Goal: Task Accomplishment & Management: Use online tool/utility

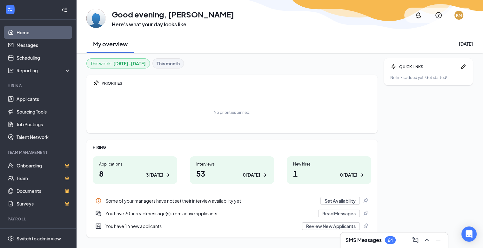
click at [117, 169] on h1 "8 3 [DATE]" at bounding box center [135, 173] width 72 height 11
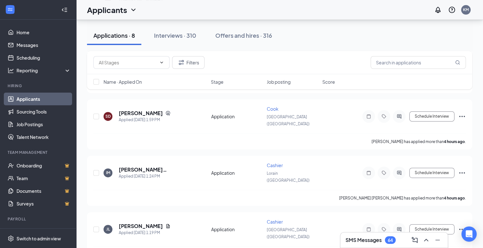
scroll to position [273, 0]
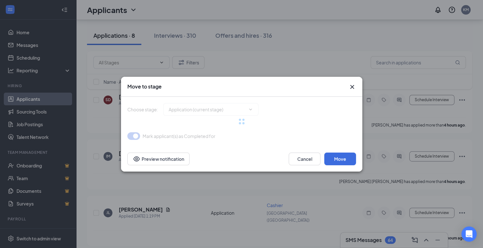
type input "Onsite Interview (next stage)"
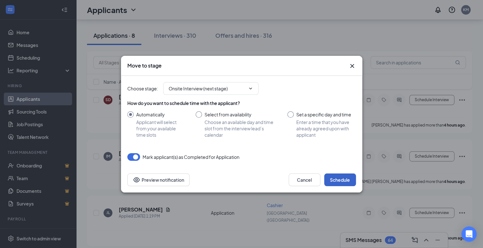
click at [344, 181] on button "Schedule" at bounding box center [340, 180] width 32 height 13
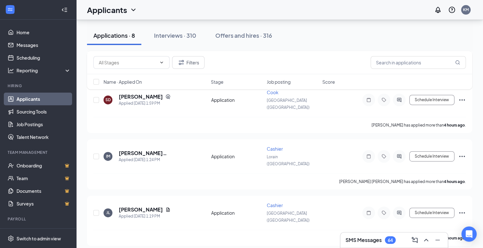
scroll to position [224, 0]
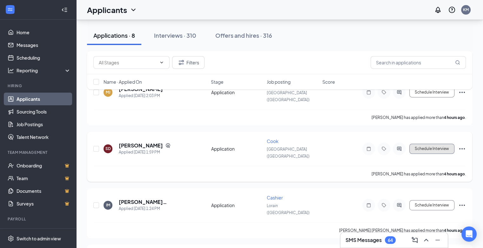
click at [436, 144] on button "Schedule Interview" at bounding box center [431, 149] width 45 height 10
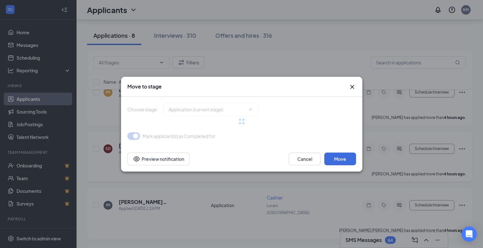
type input "Onsite Interview (next stage)"
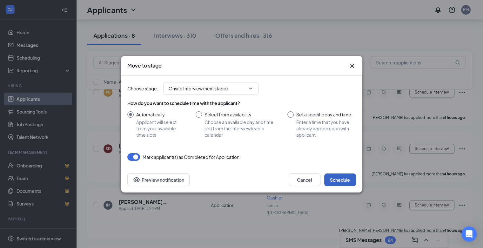
click at [355, 179] on button "Schedule" at bounding box center [340, 180] width 32 height 13
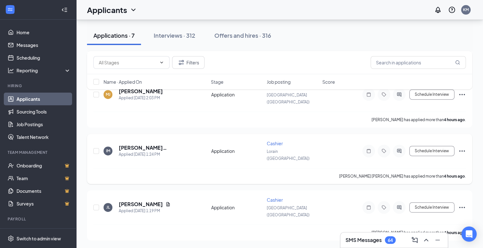
scroll to position [175, 0]
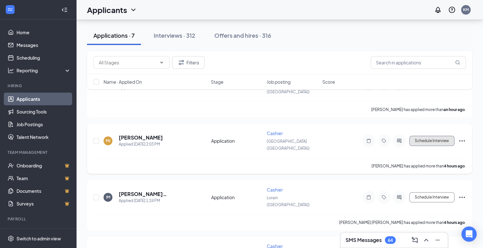
click at [426, 136] on button "Schedule Interview" at bounding box center [431, 141] width 45 height 10
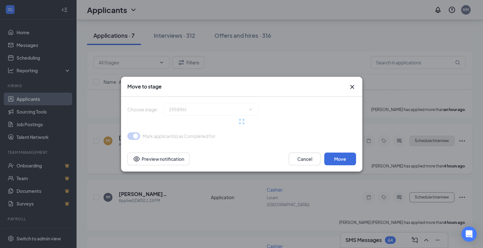
type input "Onsite Interview (next stage)"
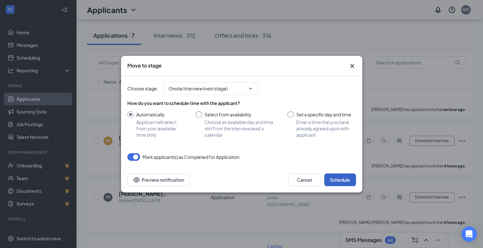
click at [339, 179] on button "Schedule" at bounding box center [340, 180] width 32 height 13
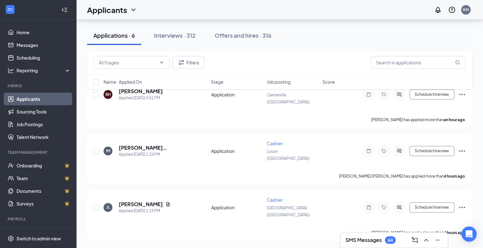
scroll to position [126, 0]
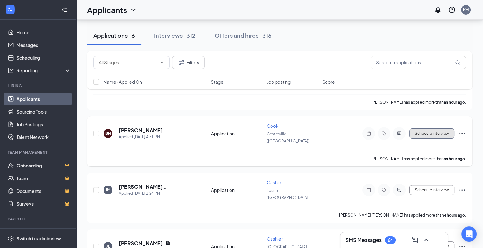
click at [425, 129] on button "Schedule Interview" at bounding box center [431, 134] width 45 height 10
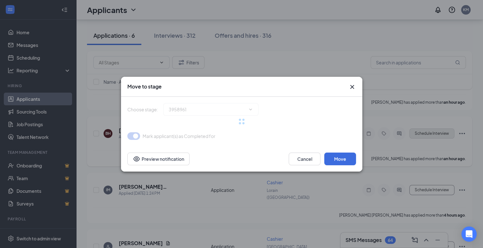
type input "Onsite Interview (next stage)"
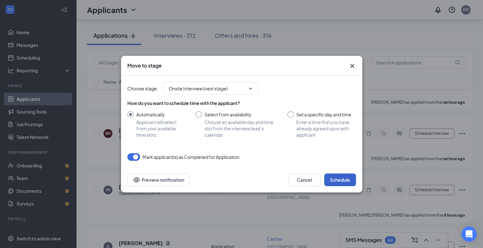
click at [346, 181] on button "Schedule" at bounding box center [340, 180] width 32 height 13
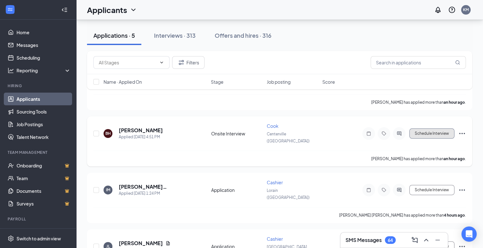
click at [421, 129] on button "Schedule Interview" at bounding box center [431, 134] width 45 height 10
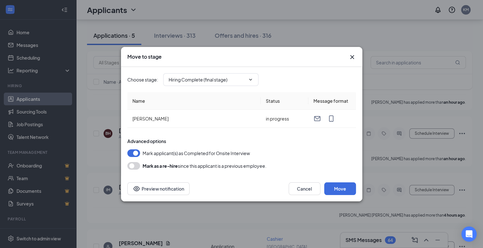
click at [353, 58] on icon "Cross" at bounding box center [352, 57] width 4 height 4
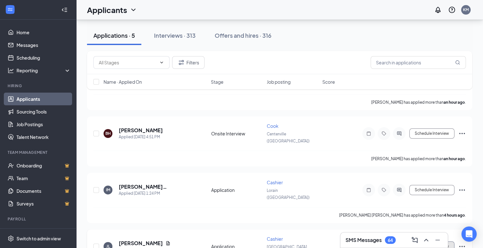
click at [431, 242] on button "Schedule Interview" at bounding box center [431, 247] width 45 height 10
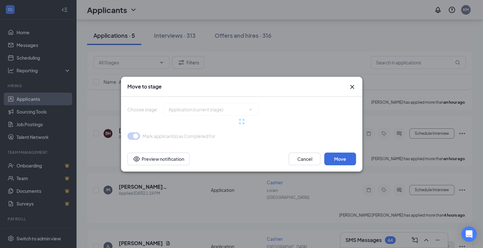
type input "Onsite Interview (next stage)"
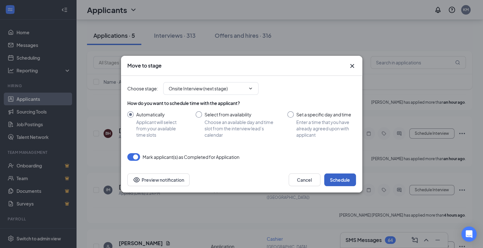
click at [341, 174] on button "Schedule" at bounding box center [340, 180] width 32 height 13
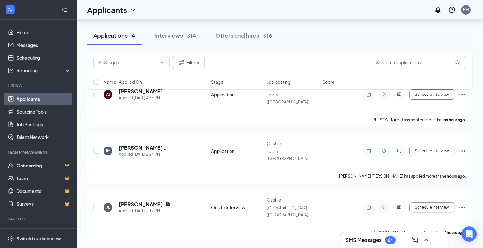
scroll to position [77, 0]
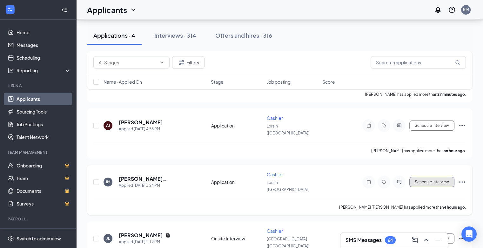
click at [437, 177] on button "Schedule Interview" at bounding box center [431, 182] width 45 height 10
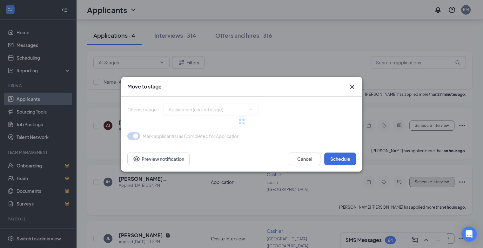
type input "Onsite Interview (next stage)"
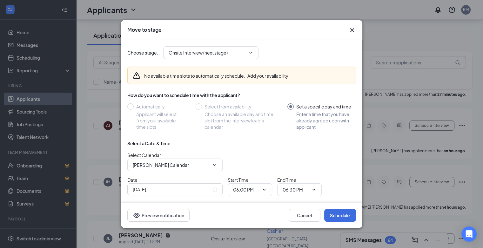
click at [355, 33] on icon "Cross" at bounding box center [352, 30] width 8 height 8
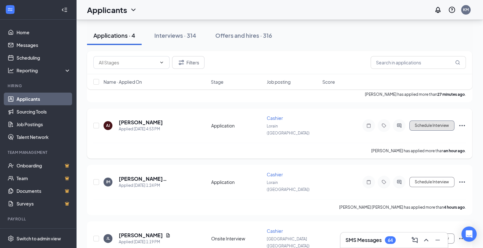
click at [429, 121] on button "Schedule Interview" at bounding box center [431, 126] width 45 height 10
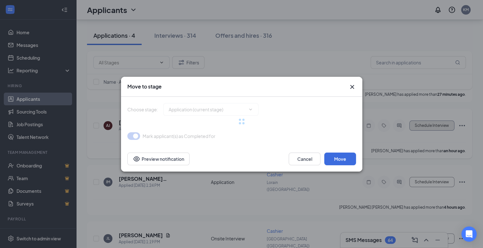
type input "Onsite Interview (next stage)"
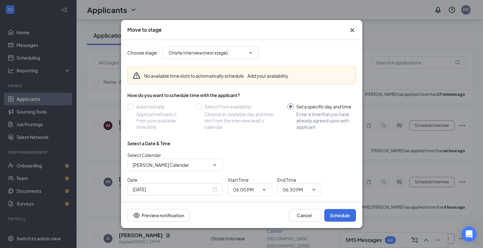
click at [352, 30] on icon "Cross" at bounding box center [352, 30] width 4 height 4
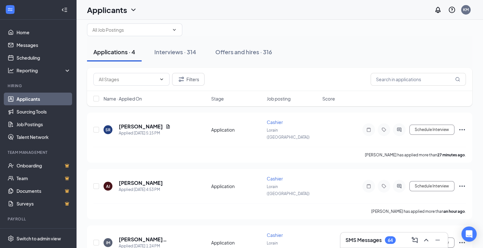
scroll to position [0, 0]
